Goal: Information Seeking & Learning: Learn about a topic

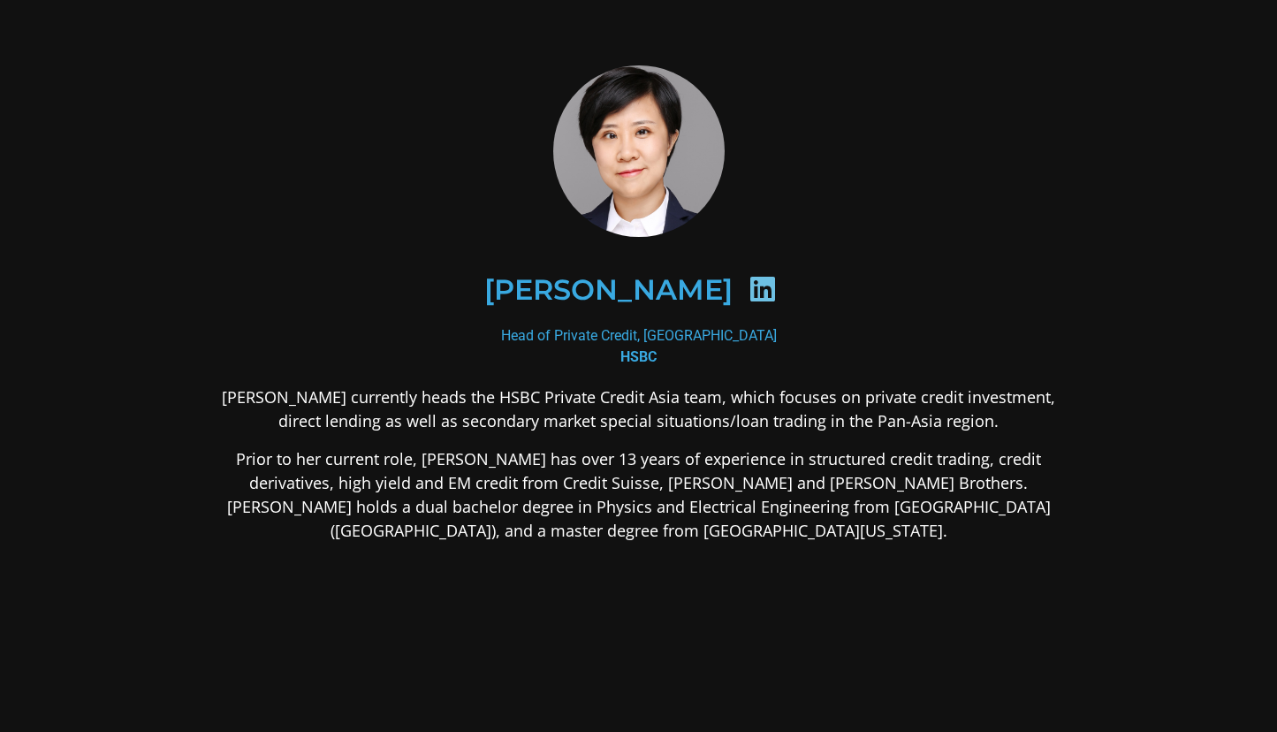
click at [749, 283] on icon at bounding box center [763, 289] width 28 height 28
click at [749, 289] on icon at bounding box center [763, 289] width 28 height 28
click at [594, 288] on h2 "[PERSON_NAME]" at bounding box center [608, 290] width 248 height 28
click at [594, 289] on h2 "[PERSON_NAME]" at bounding box center [608, 290] width 248 height 28
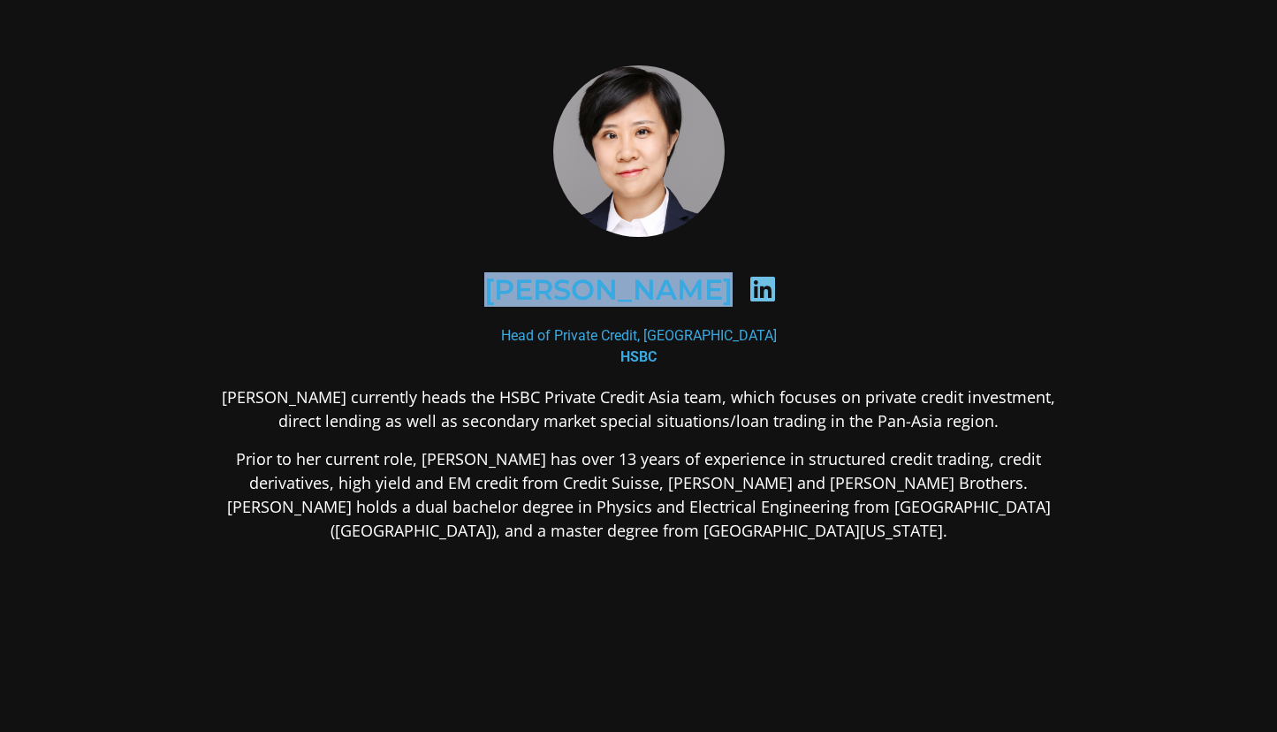
click at [733, 290] on div at bounding box center [762, 292] width 59 height 34
click at [749, 292] on icon at bounding box center [763, 289] width 28 height 28
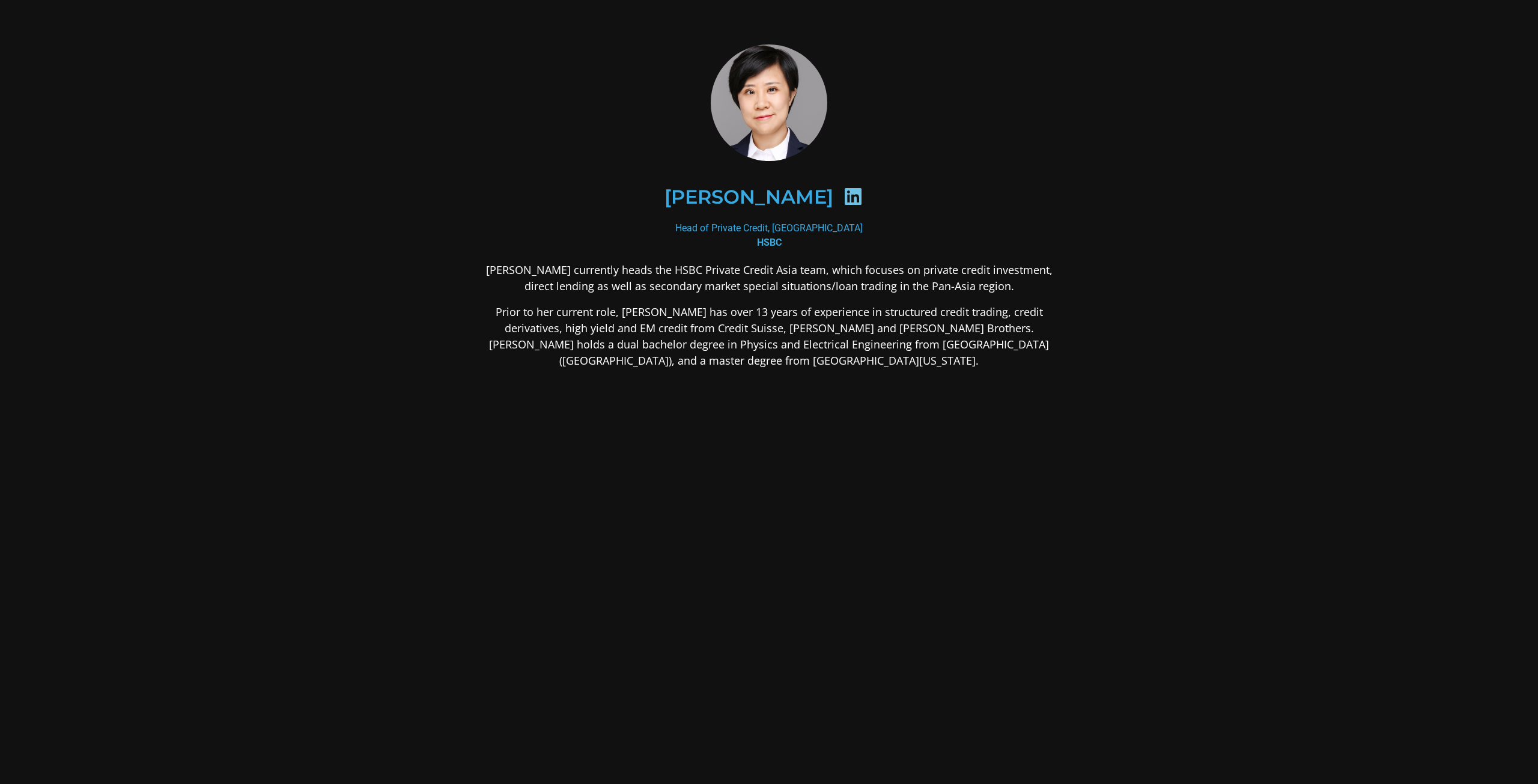
click at [795, 211] on div "[PERSON_NAME]" at bounding box center [769, 197] width 526 height 62
click at [786, 227] on div "Head of Private Credit, Asia-Pacific HSBC" at bounding box center [769, 235] width 584 height 29
click at [786, 228] on div "Head of Private Credit, Asia-Pacific HSBC" at bounding box center [769, 235] width 584 height 29
click at [833, 192] on div at bounding box center [853, 198] width 40 height 23
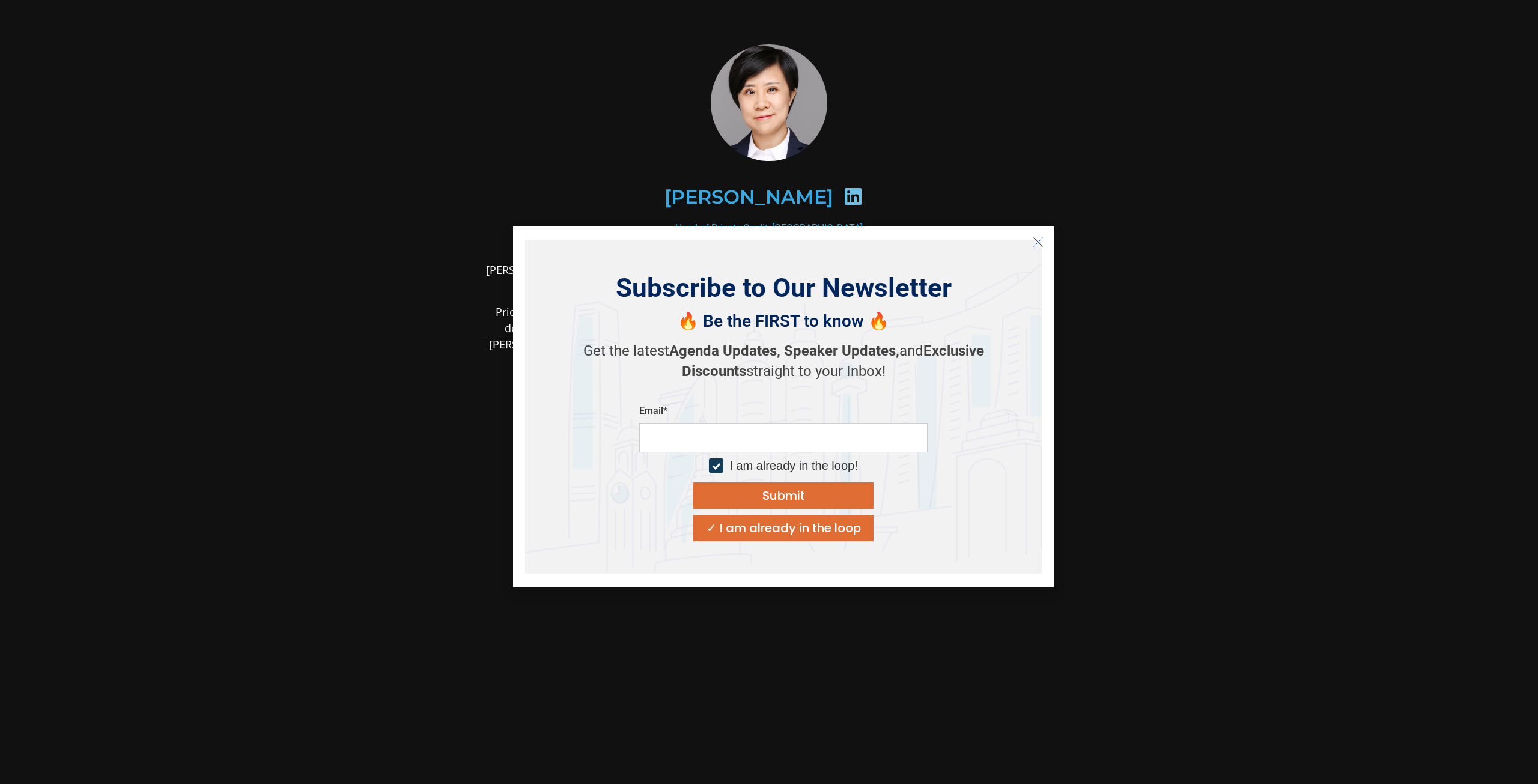
click at [833, 188] on div at bounding box center [853, 198] width 40 height 23
click at [843, 192] on icon at bounding box center [853, 196] width 19 height 19
